Goal: Transaction & Acquisition: Purchase product/service

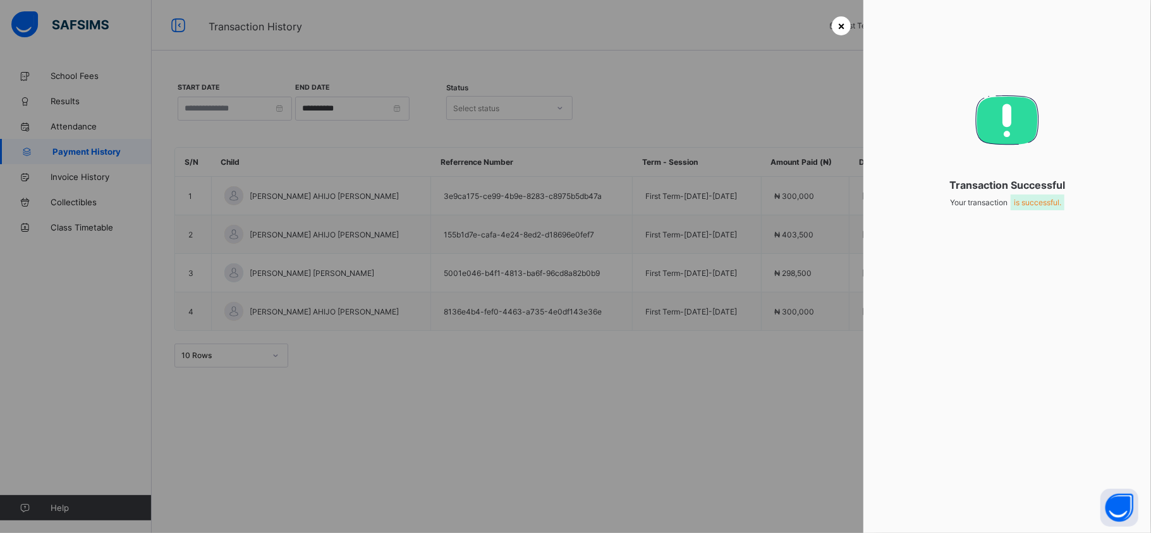
click at [840, 23] on span "×" at bounding box center [841, 25] width 8 height 13
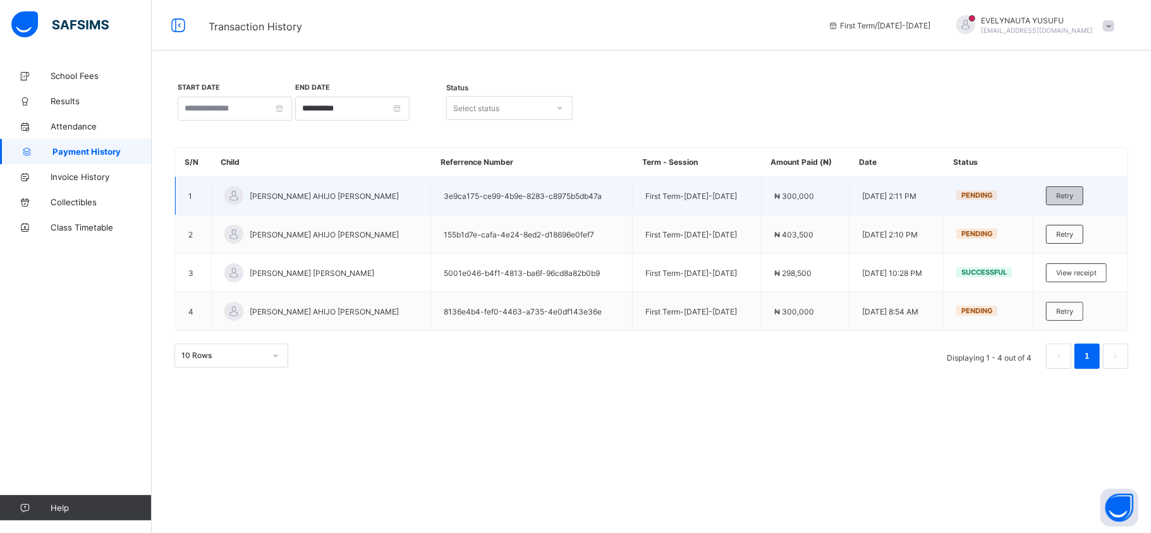
click at [1068, 195] on span "Retry" at bounding box center [1064, 196] width 17 height 9
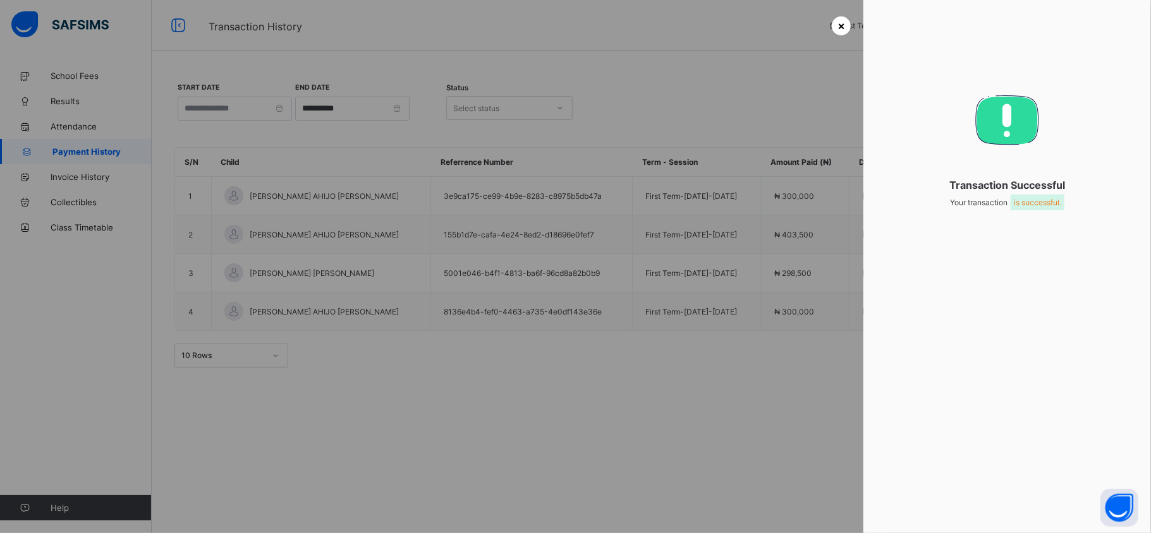
click at [843, 29] on span "×" at bounding box center [841, 25] width 8 height 13
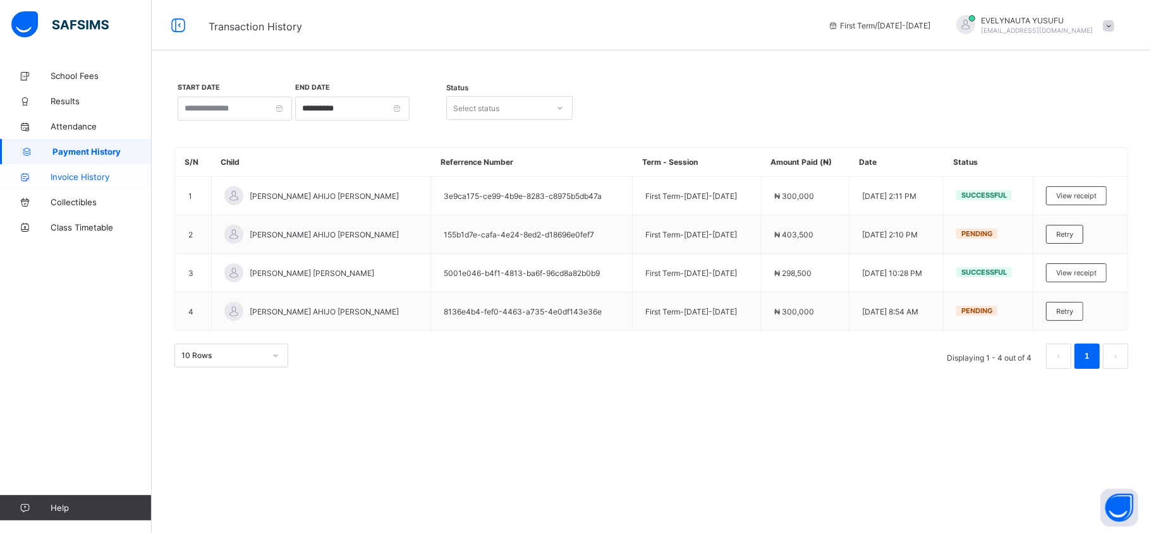
click at [97, 178] on span "Invoice History" at bounding box center [101, 177] width 101 height 10
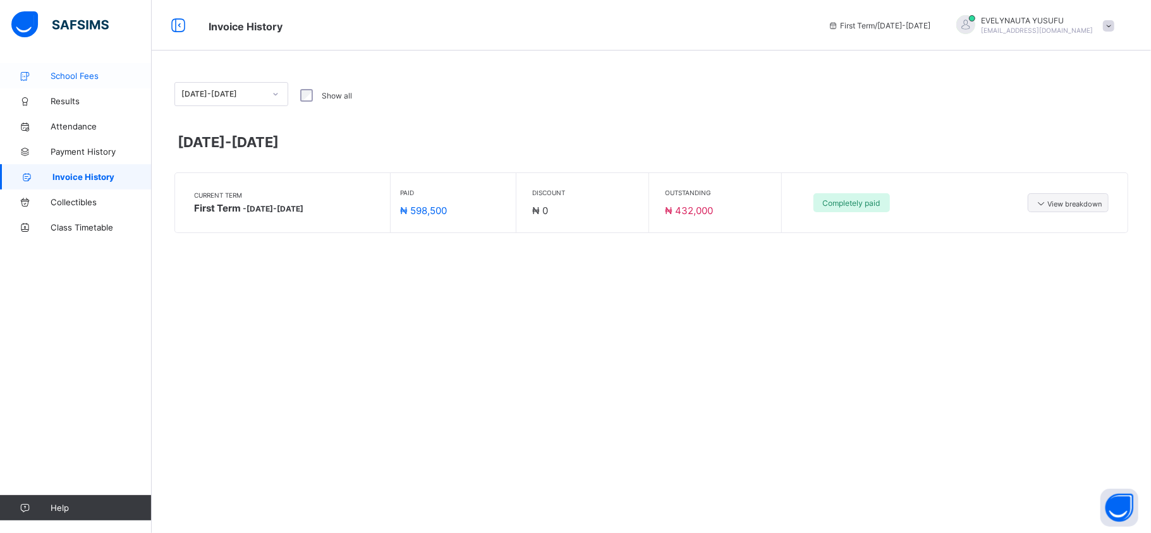
click at [74, 73] on span "School Fees" at bounding box center [101, 76] width 101 height 10
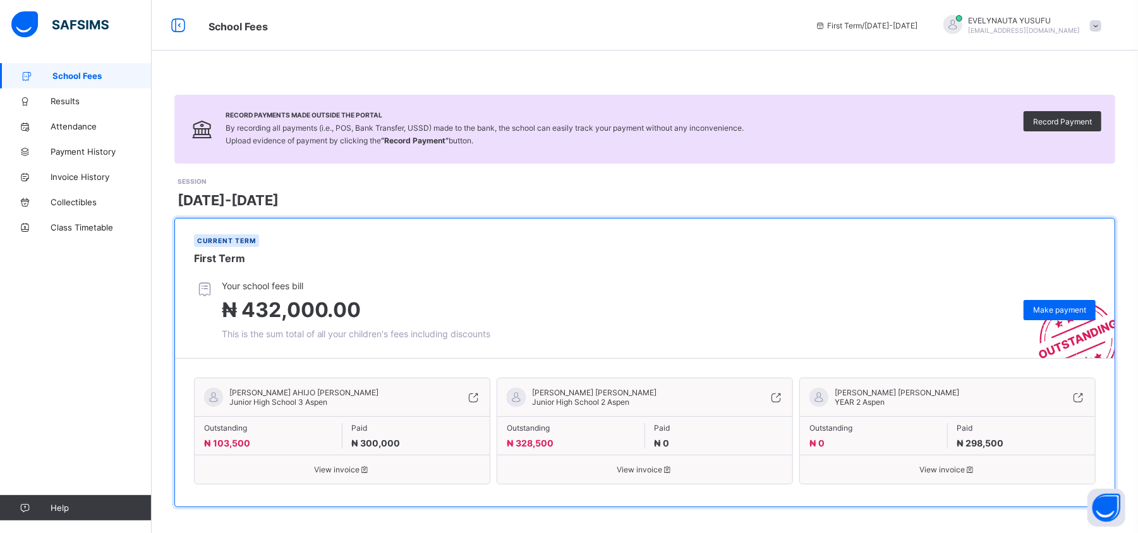
scroll to position [8, 0]
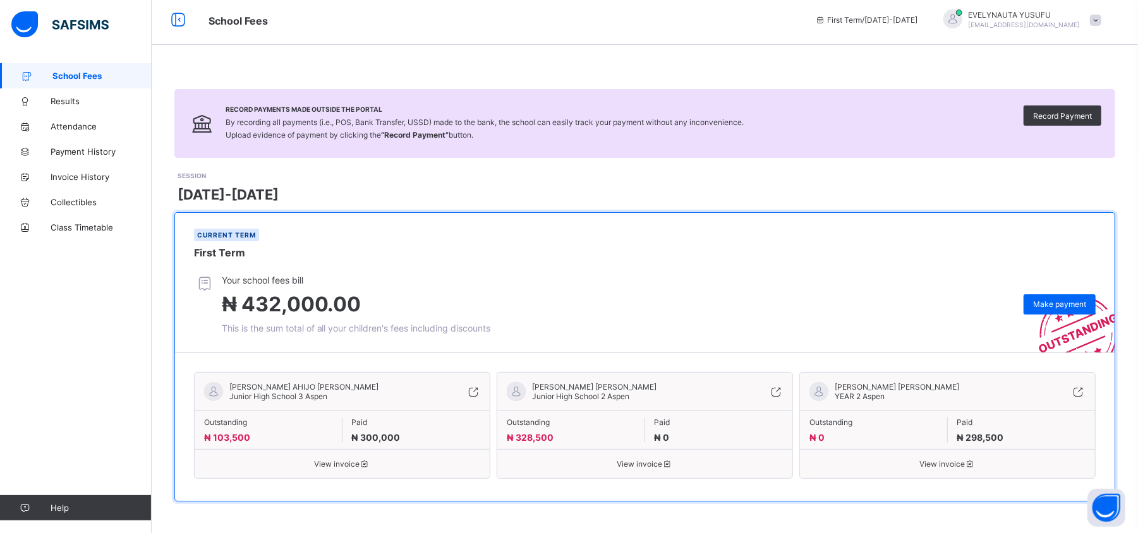
click at [542, 432] on span "₦ 328,500" at bounding box center [530, 437] width 47 height 11
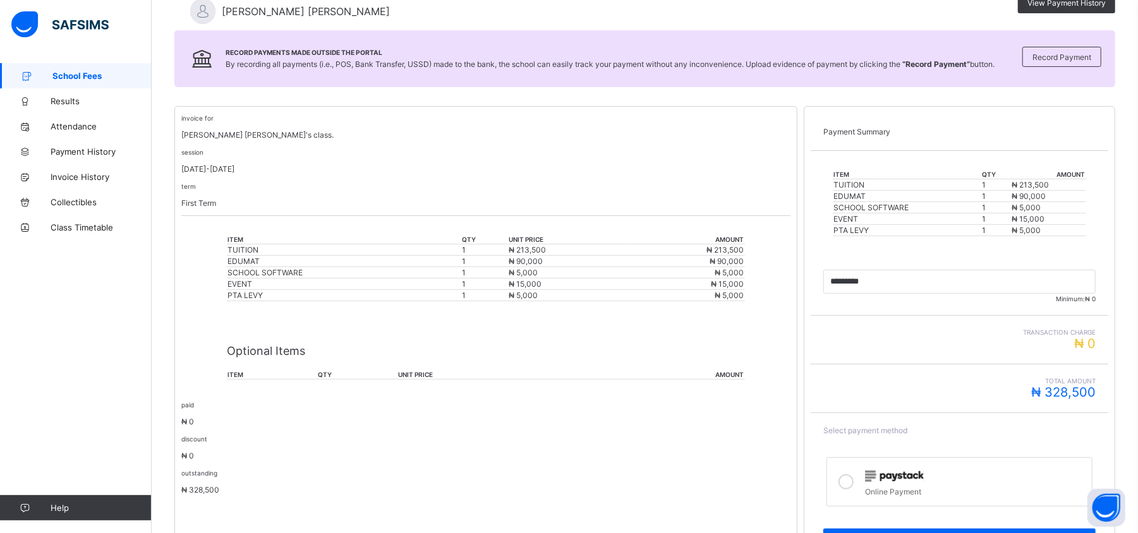
scroll to position [229, 0]
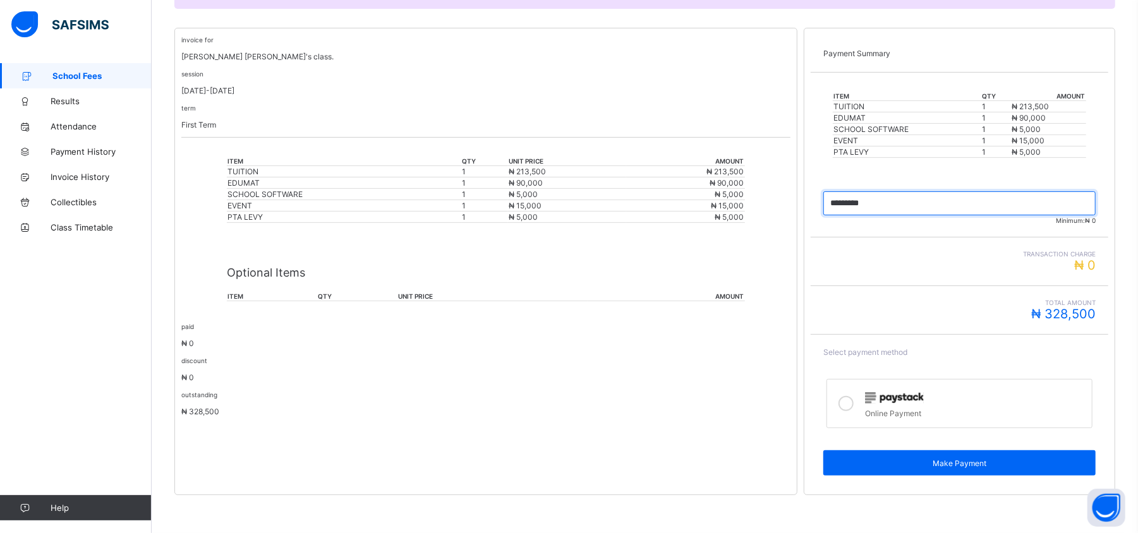
click at [893, 201] on input "currency" at bounding box center [960, 204] width 272 height 24
type input "*****"
